Goal: Communication & Community: Answer question/provide support

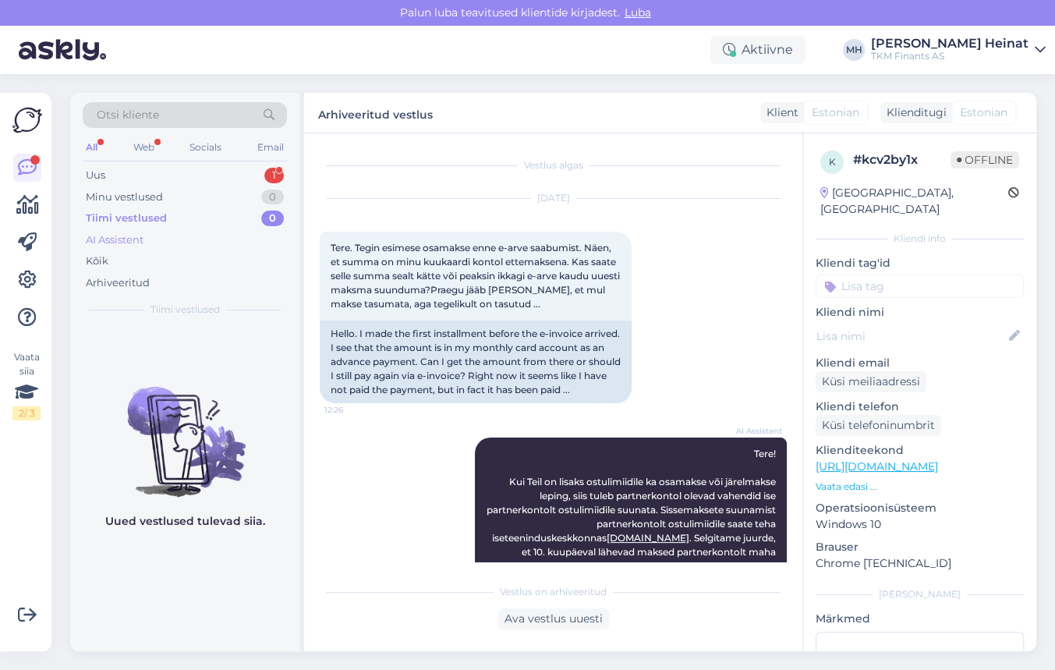
scroll to position [423, 0]
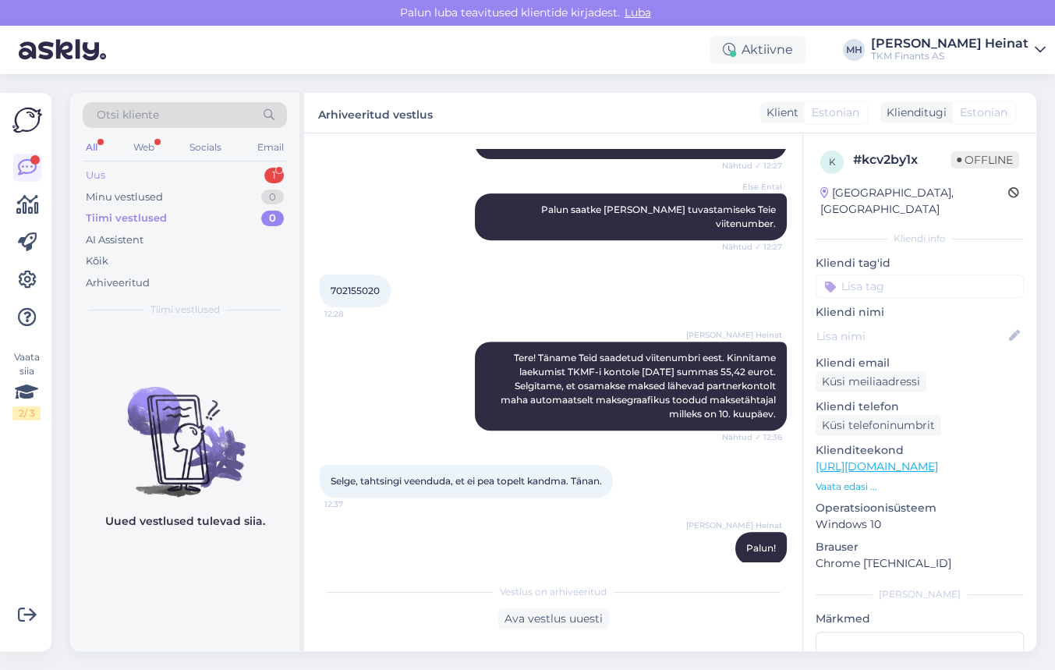
click at [123, 171] on div "Uus 1" at bounding box center [185, 176] width 204 height 22
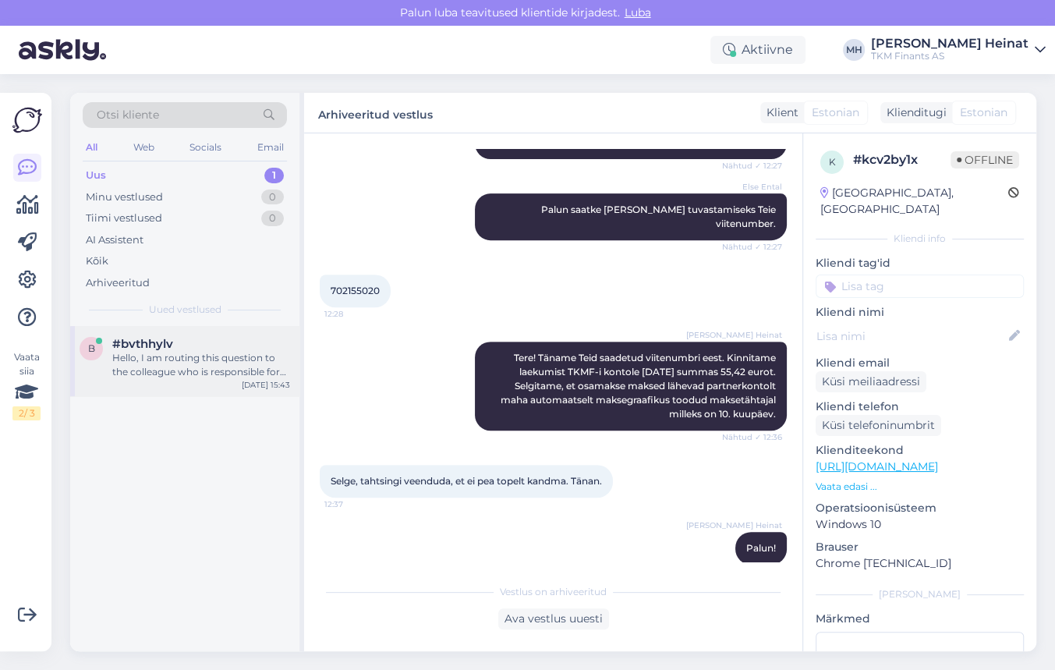
click at [166, 370] on div "Hello, I am routing this question to the colleague who is responsible for this …" at bounding box center [201, 365] width 178 height 28
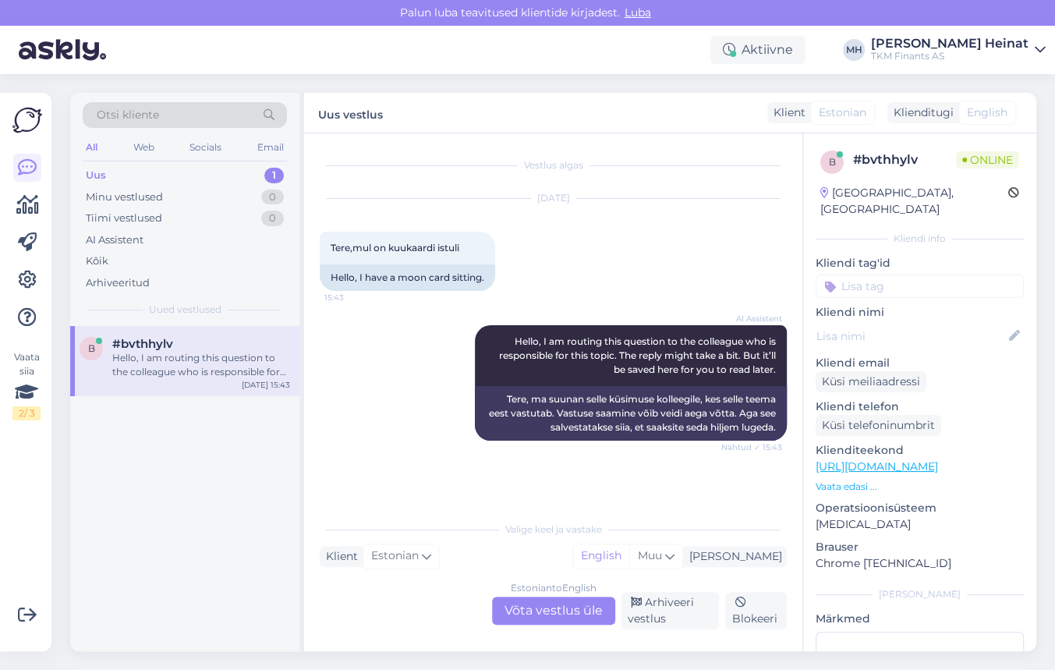
click at [554, 604] on div "Estonian to English Võta vestlus üle" at bounding box center [553, 610] width 123 height 28
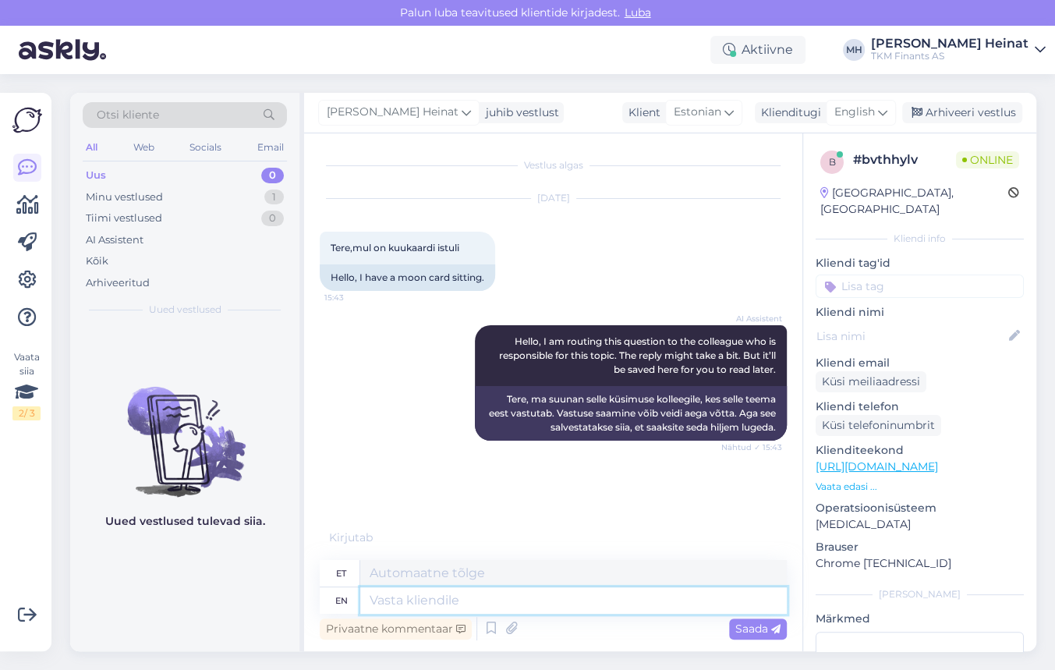
click at [429, 593] on textarea at bounding box center [573, 600] width 427 height 27
type textarea "Tere"
type textarea "Tere!"
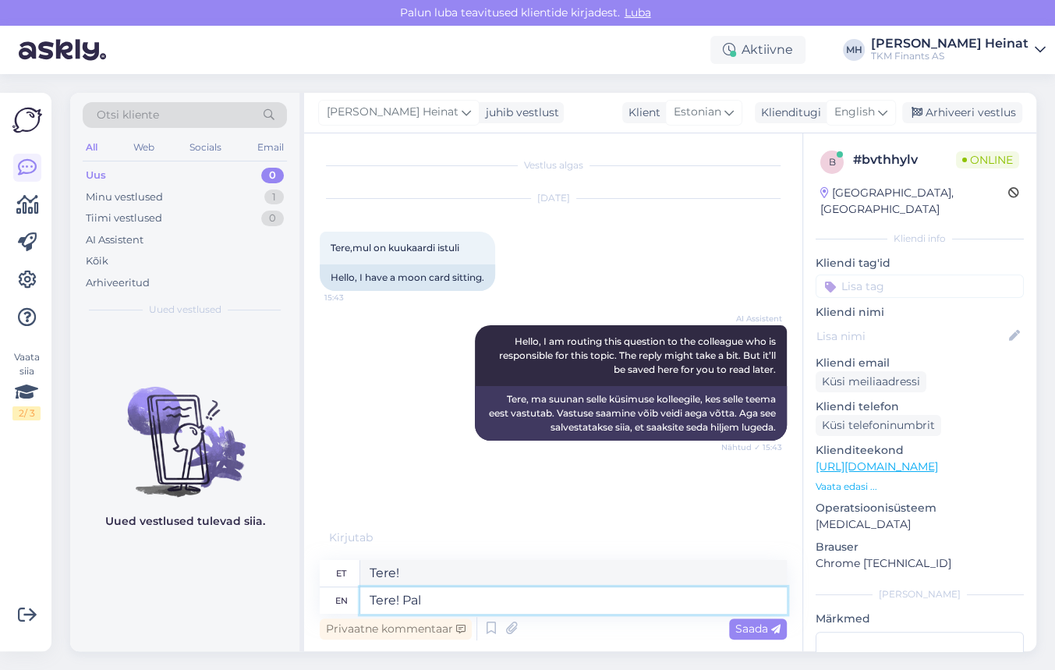
scroll to position [5, 0]
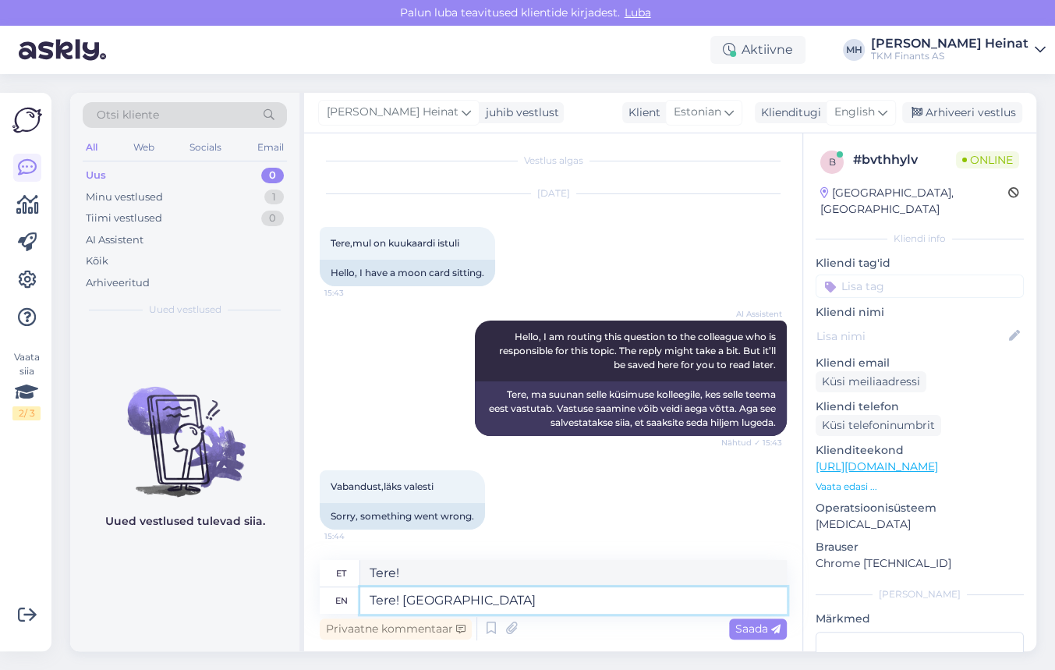
type textarea "Tere! [GEOGRAPHIC_DATA]"
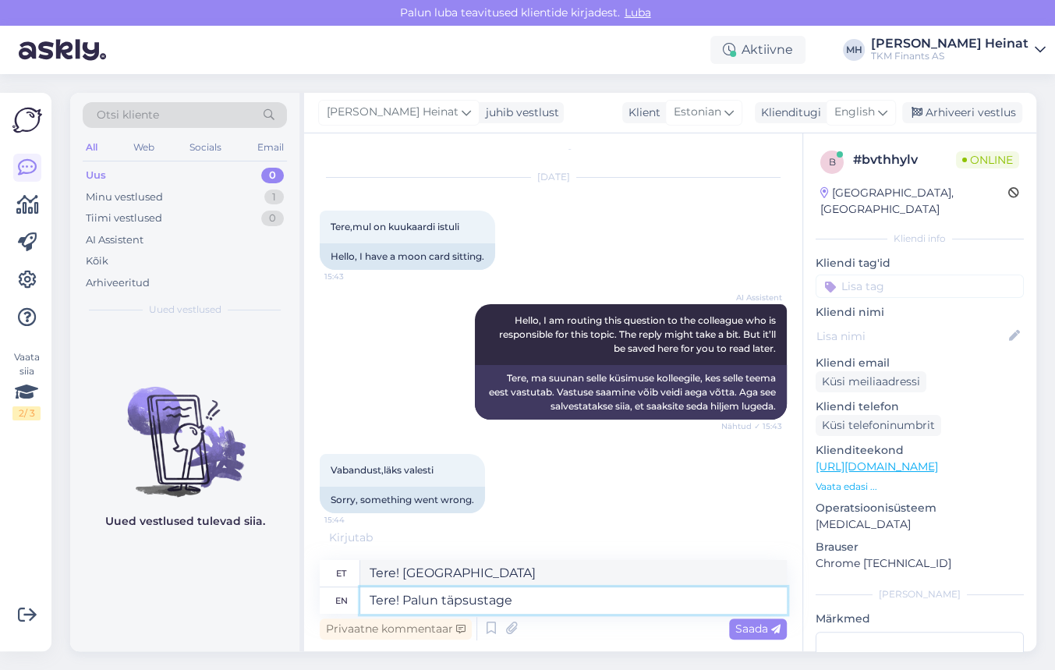
type textarea "Tere! Palun täpsustage"
type textarea "Tere! Palun täpsustage enda k"
type textarea "Tere! Palun täpsustage end"
type textarea "Tere! Palun täpsustage enda küsimust"
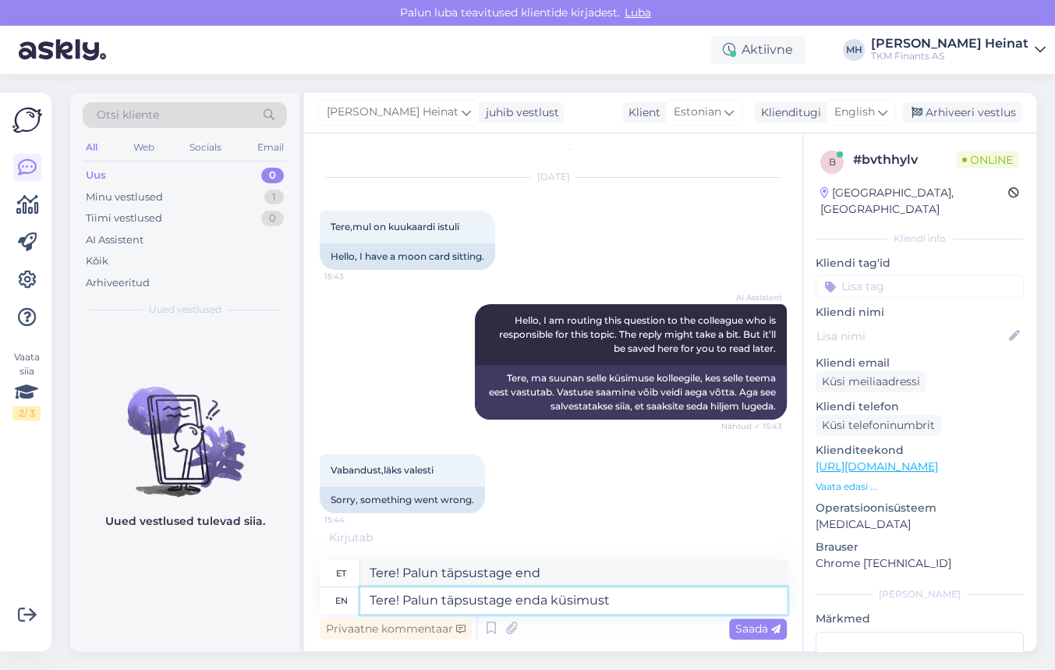
type textarea "Tere! Palun täpsustage enda küsimust"
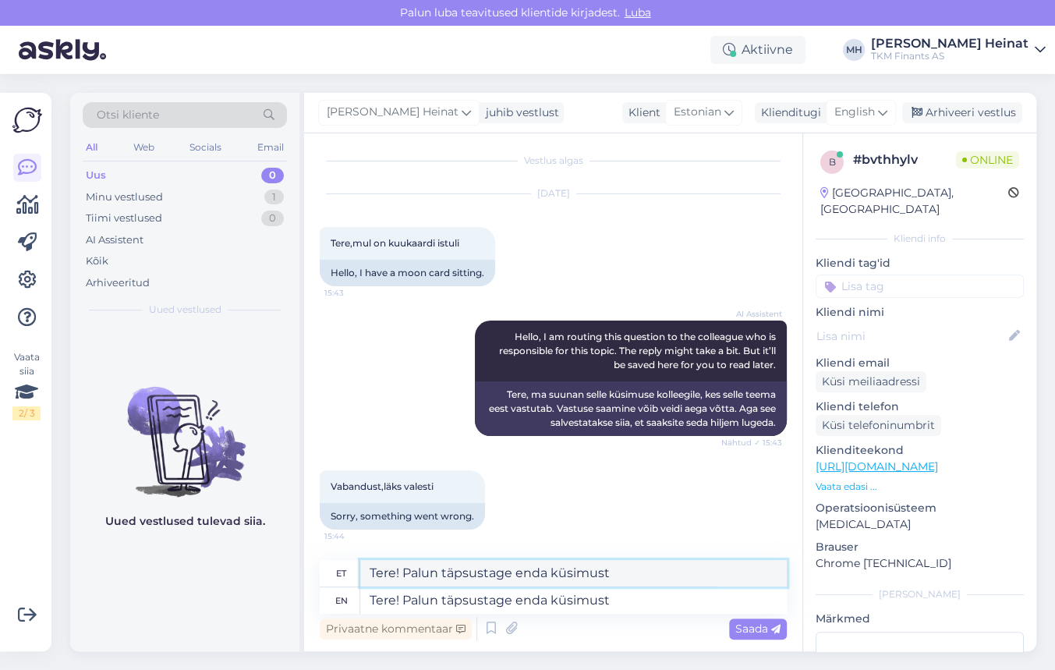
drag, startPoint x: 625, startPoint y: 573, endPoint x: 404, endPoint y: 575, distance: 220.7
click at [404, 575] on textarea "Tere! Palun täpsustage enda küsimust" at bounding box center [573, 573] width 427 height 27
type textarea "Tere!"
drag, startPoint x: 642, startPoint y: 607, endPoint x: 361, endPoint y: 612, distance: 281.5
click at [361, 612] on textarea "Tere! Palun täpsustage enda küsimust" at bounding box center [573, 600] width 427 height 27
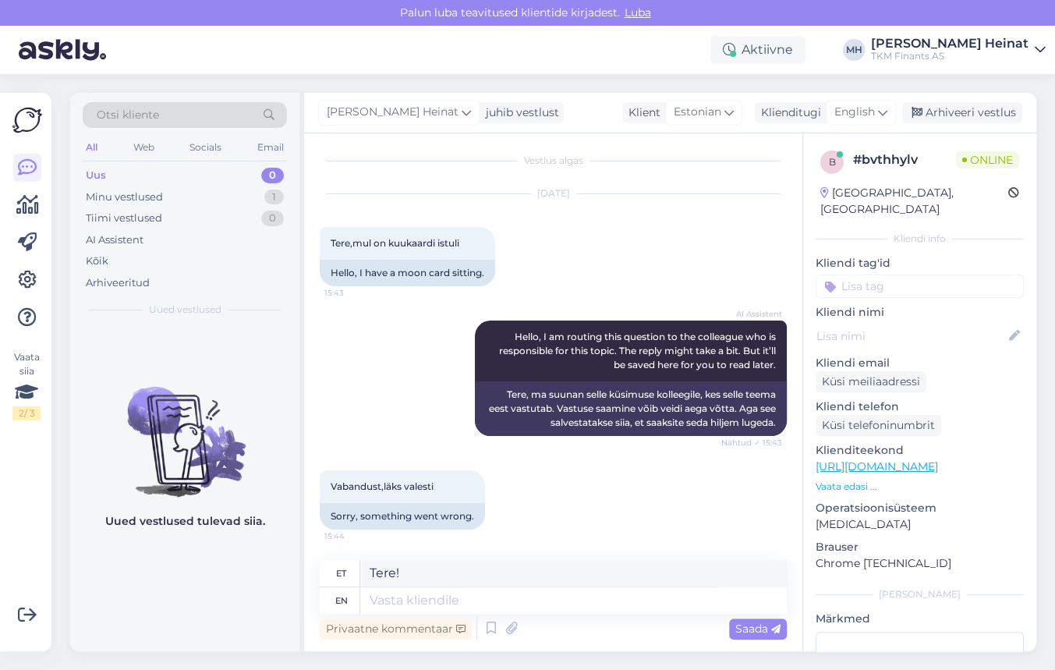
click at [433, 559] on div "Vestlus algas [DATE] Tere,mul on kuukaardi istuli 15:43 Hello, I have a moon ca…" at bounding box center [553, 392] width 498 height 518
click at [438, 579] on textarea at bounding box center [573, 573] width 427 height 27
click at [381, 575] on textarea at bounding box center [573, 573] width 427 height 27
type textarea "t"
type textarea "Tere!"
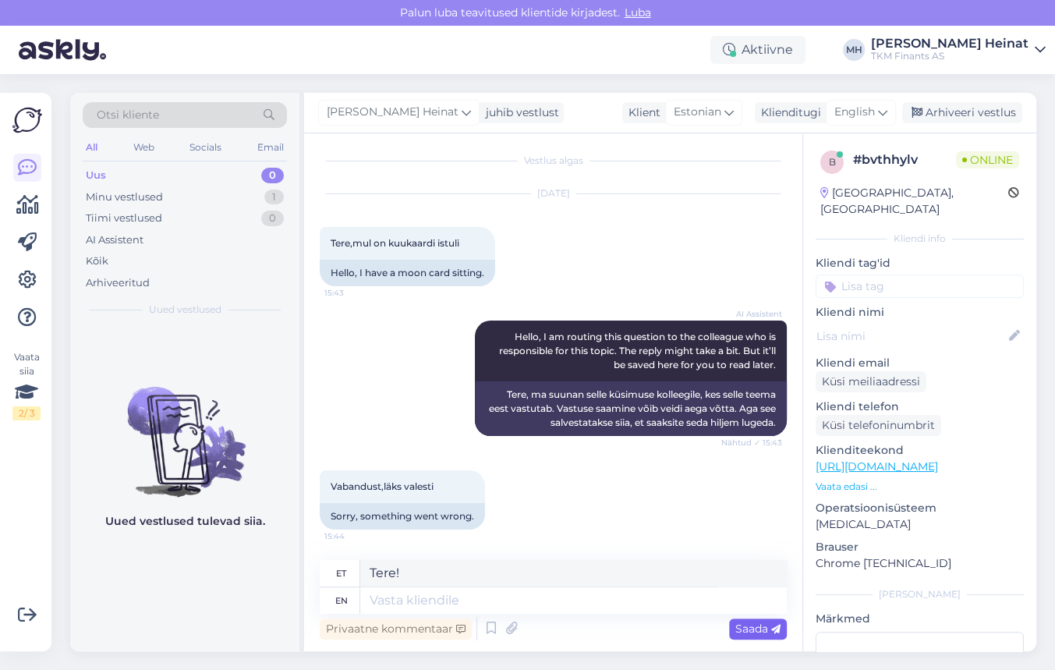
click at [756, 632] on span "Saada" at bounding box center [757, 628] width 45 height 14
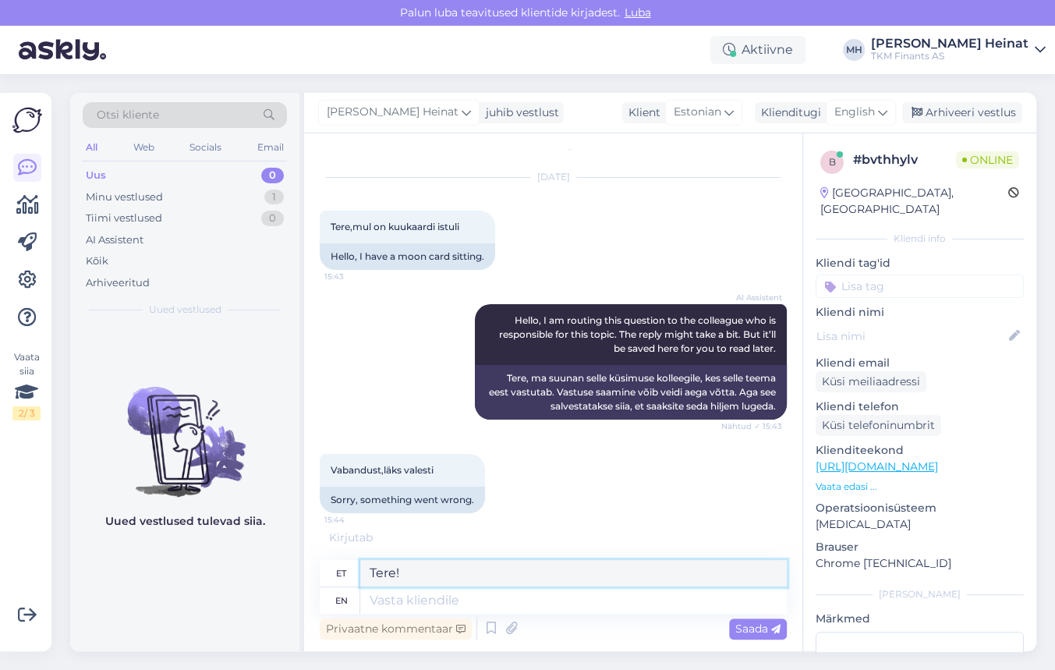
drag, startPoint x: 412, startPoint y: 572, endPoint x: 350, endPoint y: 582, distance: 62.6
click at [350, 582] on div "et Tere!" at bounding box center [553, 573] width 467 height 27
type textarea "Tere!"
click at [440, 599] on textarea "Tere!" at bounding box center [573, 600] width 427 height 27
type textarea "Tere!"
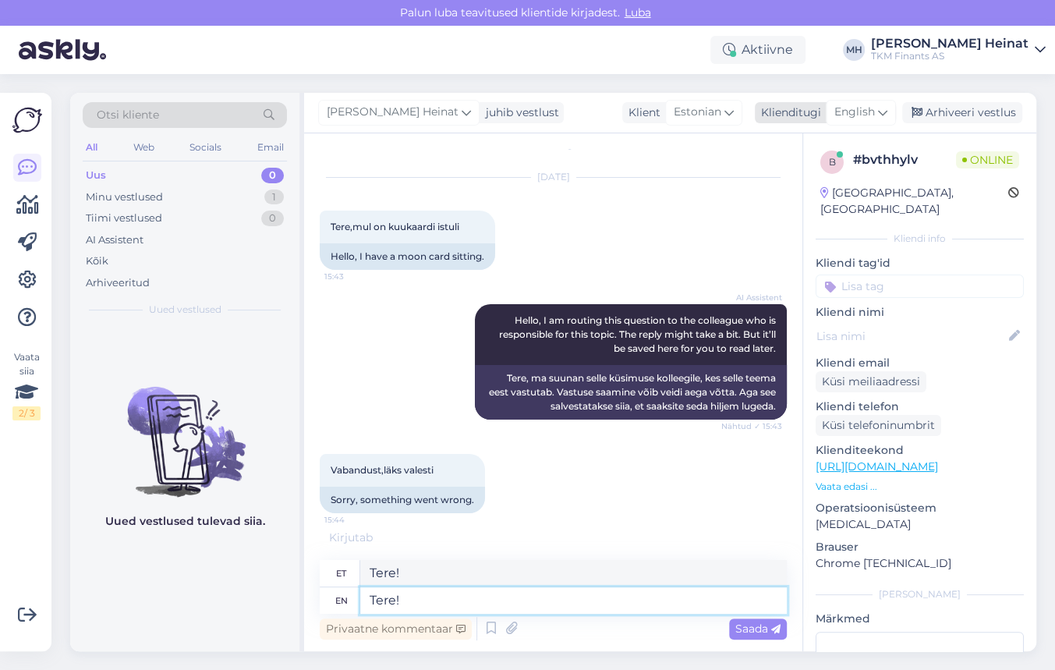
type textarea "Tere!"
click at [880, 110] on icon at bounding box center [882, 112] width 9 height 17
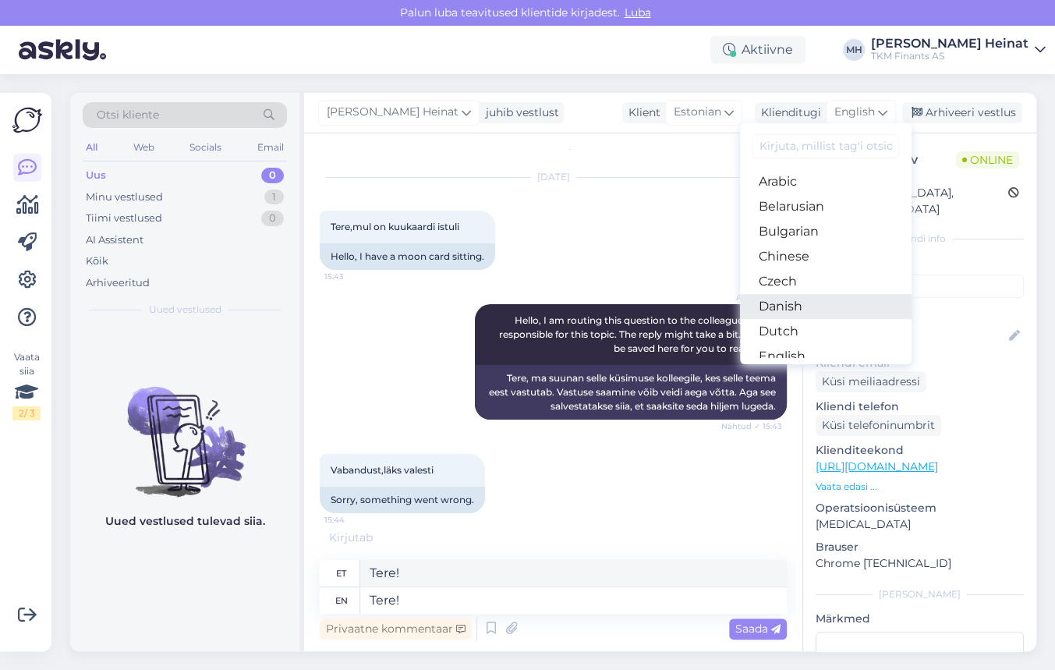
scroll to position [70, 0]
click at [799, 307] on link "Estonian" at bounding box center [826, 311] width 172 height 25
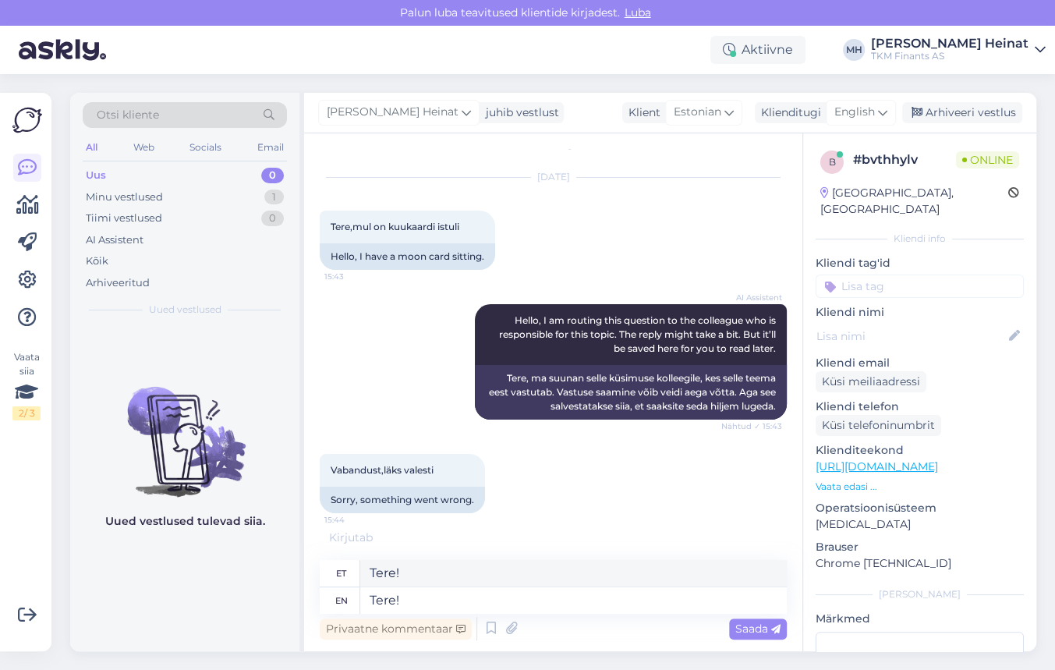
scroll to position [0, 0]
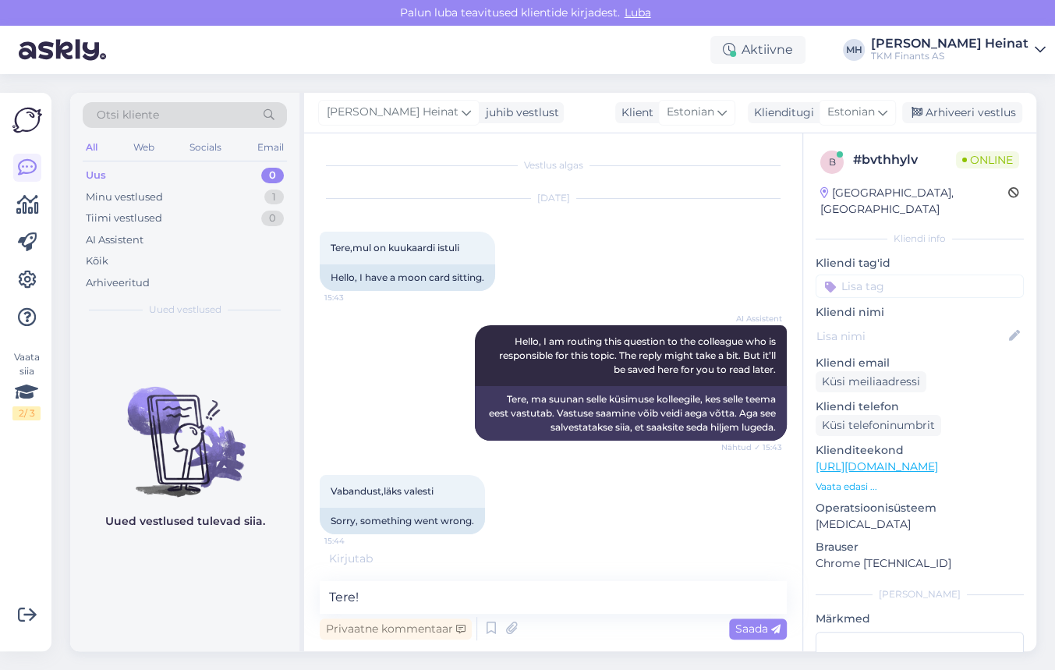
click at [561, 522] on div "Vabandust,läks valesti 15:44 Sorry, something went wrong." at bounding box center [553, 505] width 467 height 94
click at [756, 629] on span "Saada" at bounding box center [757, 628] width 45 height 14
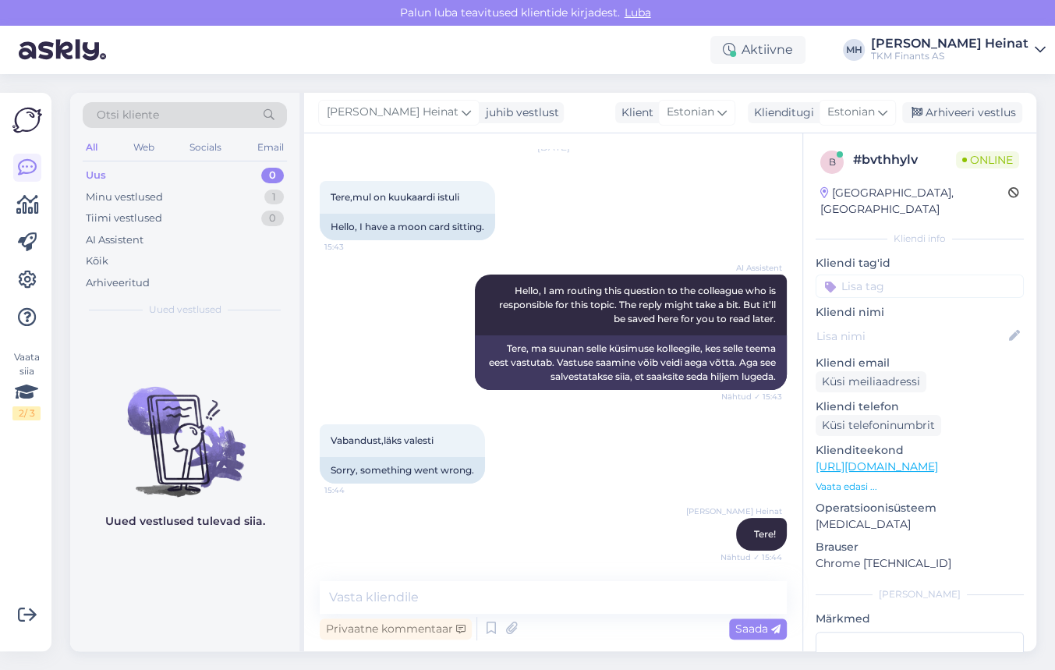
scroll to position [132, 0]
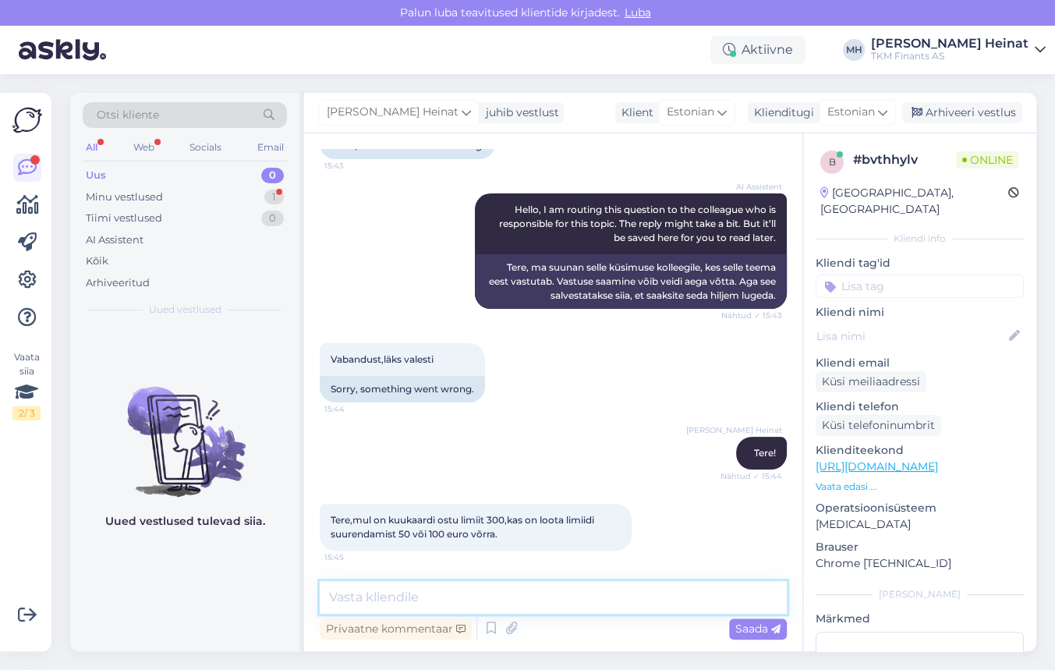
click at [424, 596] on textarea at bounding box center [553, 597] width 467 height 33
drag, startPoint x: 434, startPoint y: 599, endPoint x: 297, endPoint y: 599, distance: 137.2
click at [297, 599] on div "Otsi kliente All Web Socials Email Uus 0 Minu vestlused 1 Tiimi vestlused 0 AI …" at bounding box center [553, 372] width 966 height 558
paste textarea "Partner Kuukaardi ostulimiiti saad taotleda Partnerkaardi iseteeninduskeskkonna…"
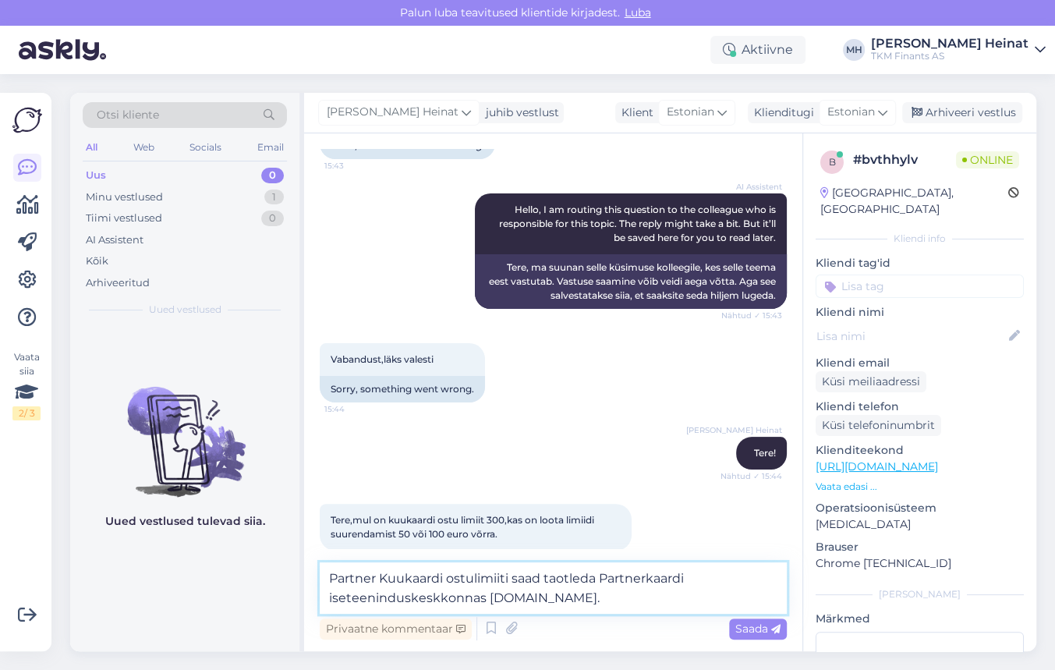
click at [540, 573] on textarea "Partner Kuukaardi ostulimiiti saad taotleda Partnerkaardi iseteeninduskeskkonna…" at bounding box center [553, 587] width 467 height 51
click at [506, 581] on textarea "Partner Kuukaardi ostulimiiti saate taotleda Partnerkaardi iseteeninduskeskkonn…" at bounding box center [553, 587] width 467 height 51
click at [634, 598] on textarea "Partner Kuukaardi ostulimiidi muutmist saate taotleda Partnerkaardi iseteenindu…" at bounding box center [553, 587] width 467 height 51
type textarea "Partner Kuukaardi ostulimiidi muutmist saate taotleda Partnerkaardi iseteenindu…"
click at [750, 624] on span "Saada" at bounding box center [757, 628] width 45 height 14
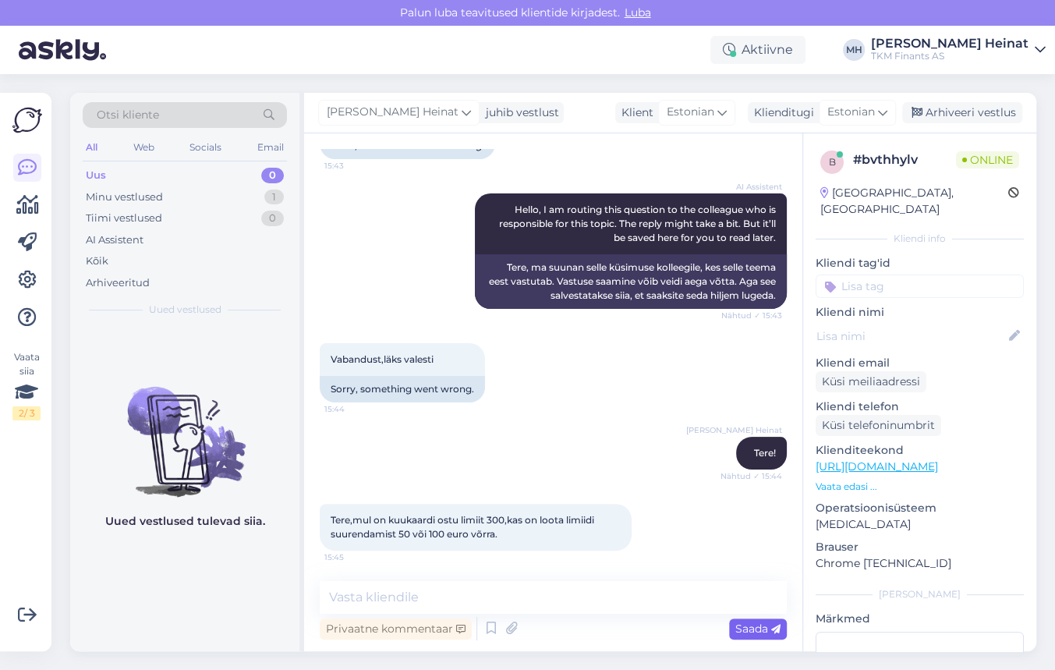
scroll to position [226, 0]
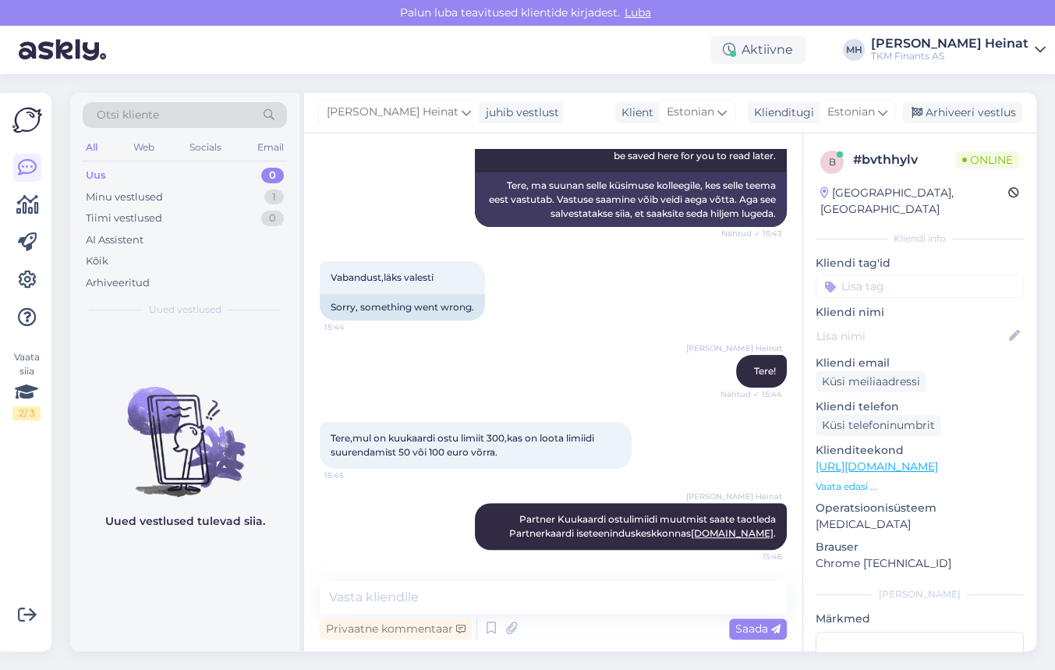
click at [377, 540] on div "[PERSON_NAME] Partner Kuukaardi ostulimiidi muutmist saate taotleda Partnerkaar…" at bounding box center [553, 526] width 467 height 81
